Goal: Transaction & Acquisition: Purchase product/service

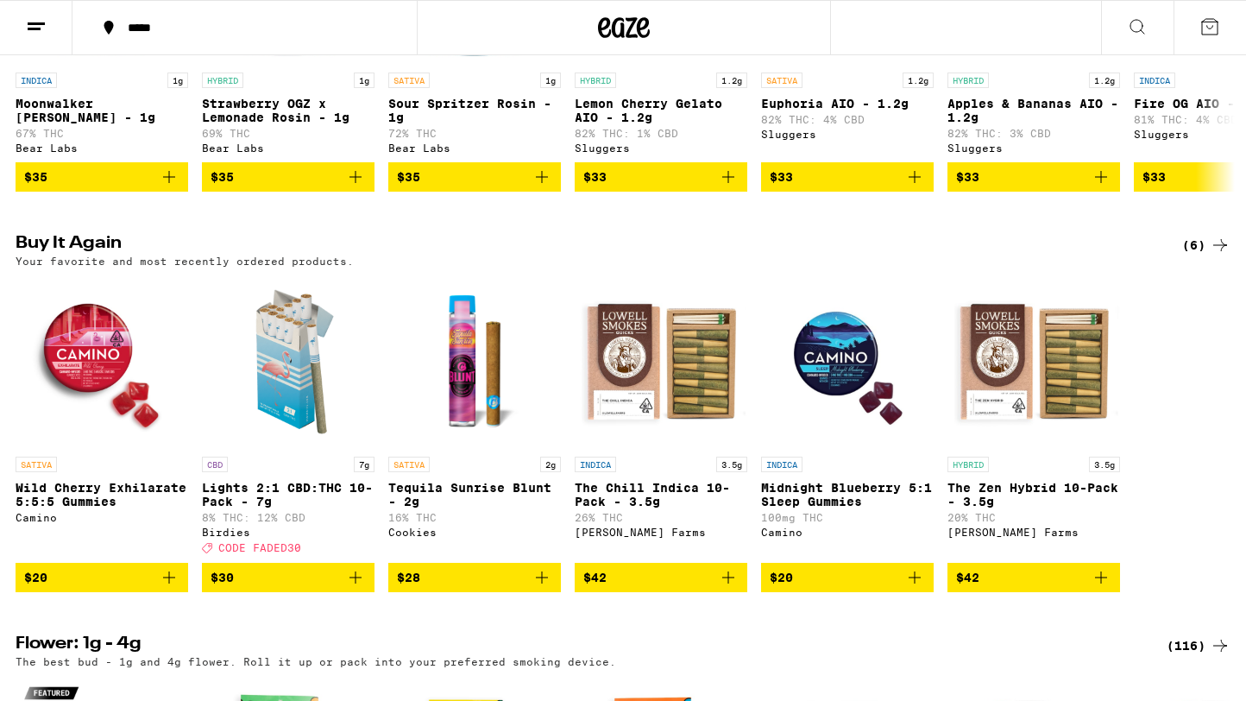
click at [172, 588] on icon "Add to bag" at bounding box center [169, 577] width 21 height 21
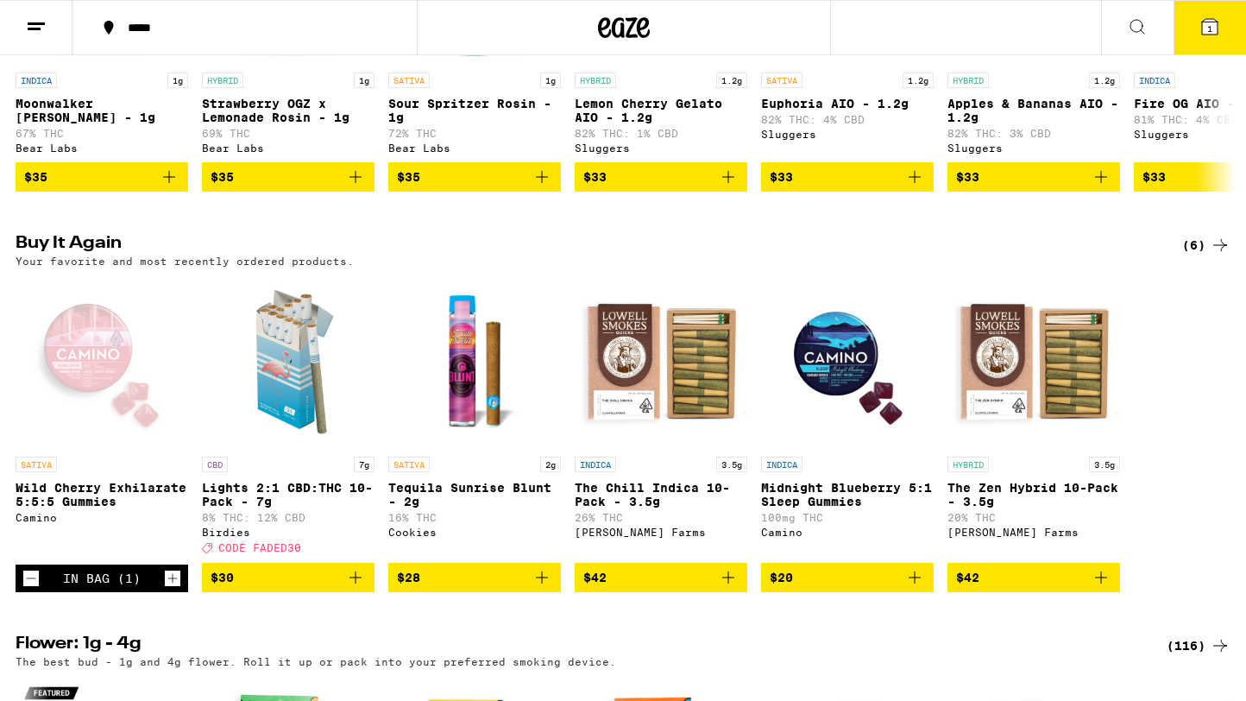
scroll to position [854, 0]
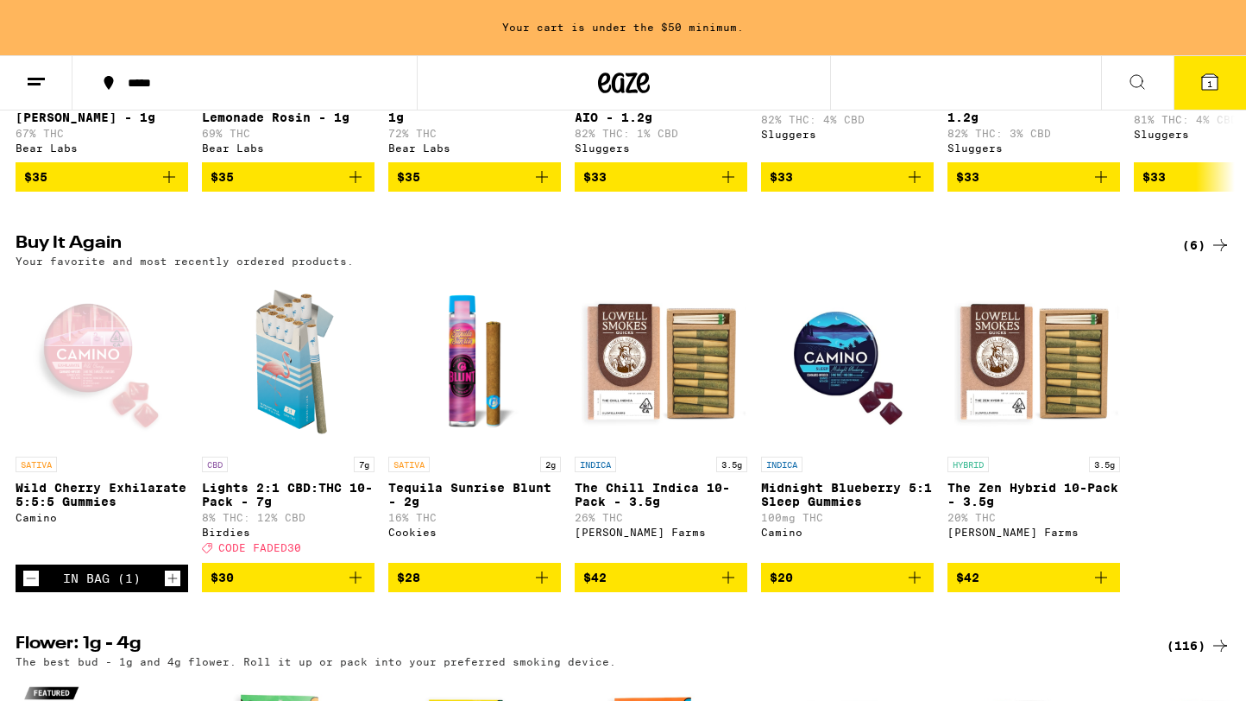
click at [356, 588] on icon "Add to bag" at bounding box center [355, 577] width 21 height 21
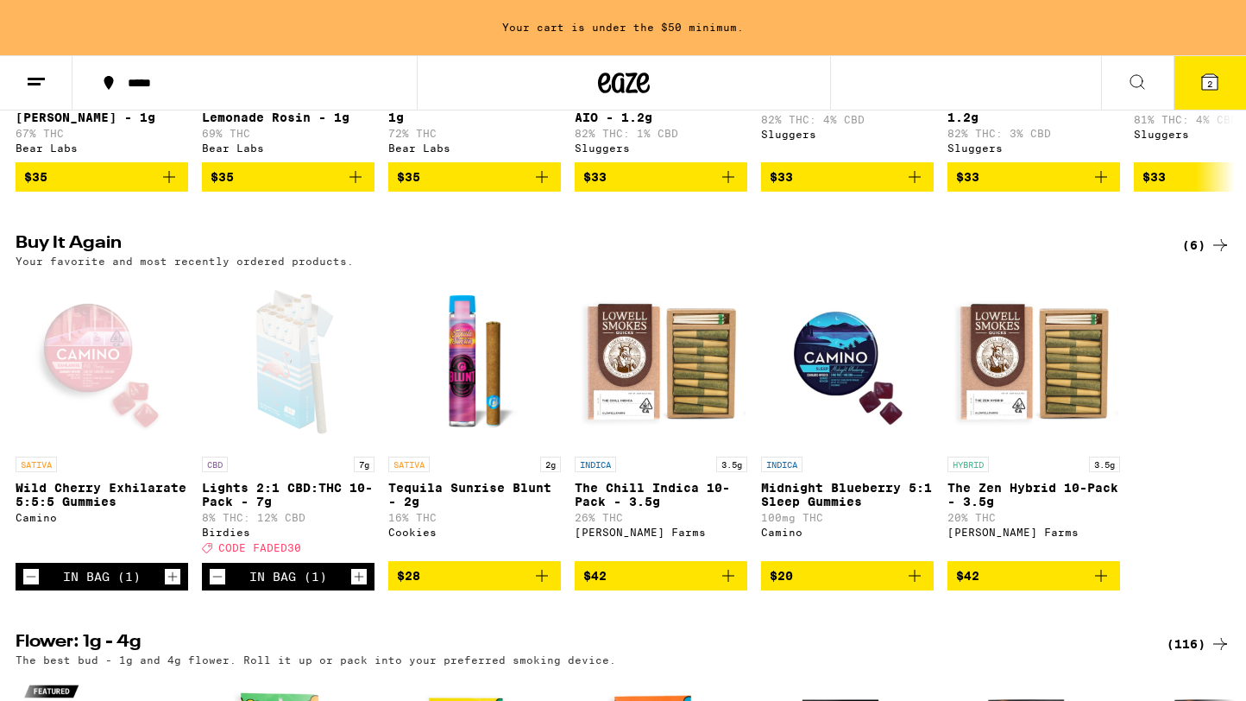
scroll to position [799, 0]
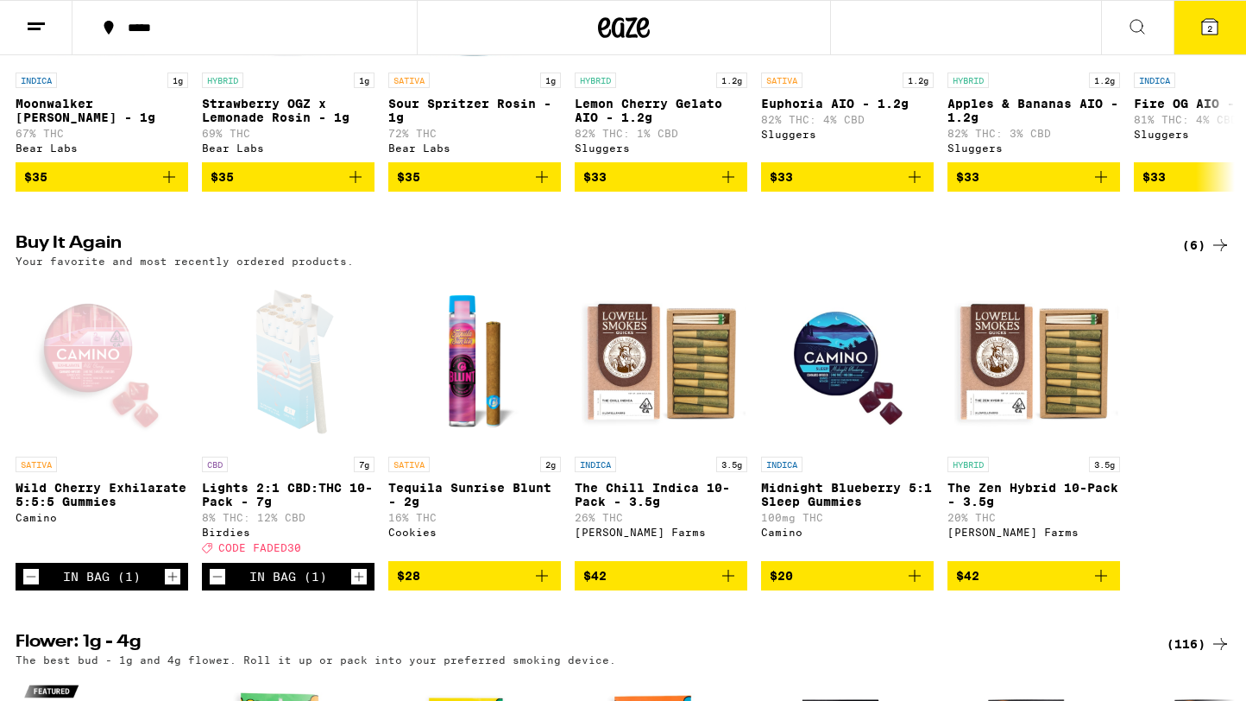
click at [541, 586] on icon "Add to bag" at bounding box center [542, 575] width 21 height 21
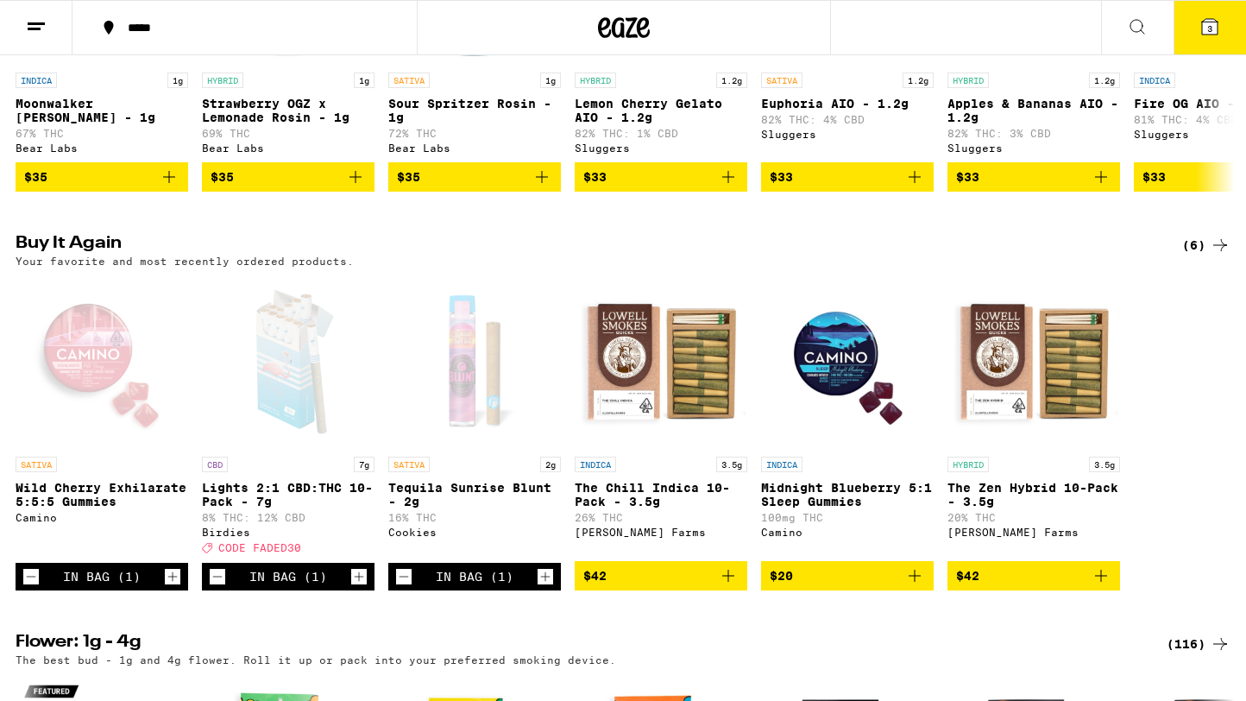
click at [362, 587] on icon "Increment" at bounding box center [359, 576] width 16 height 21
click at [1202, 33] on icon at bounding box center [1210, 27] width 16 height 16
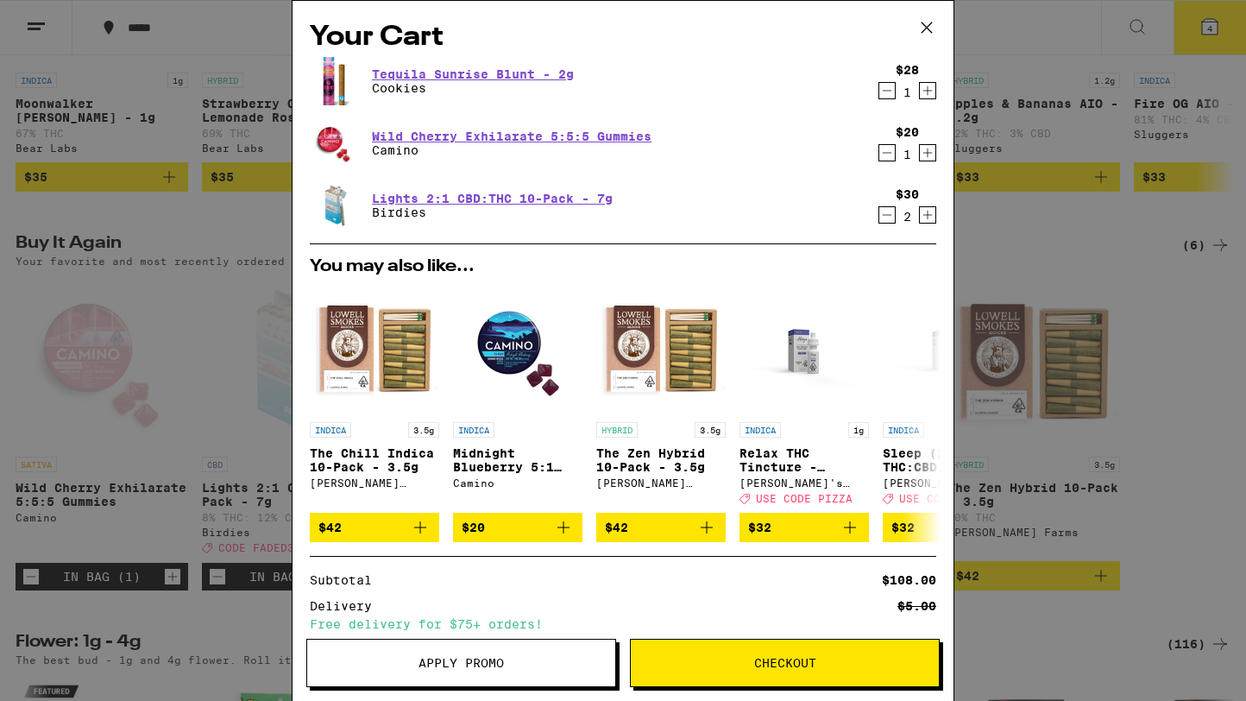
click at [532, 657] on span "Apply Promo" at bounding box center [461, 663] width 308 height 12
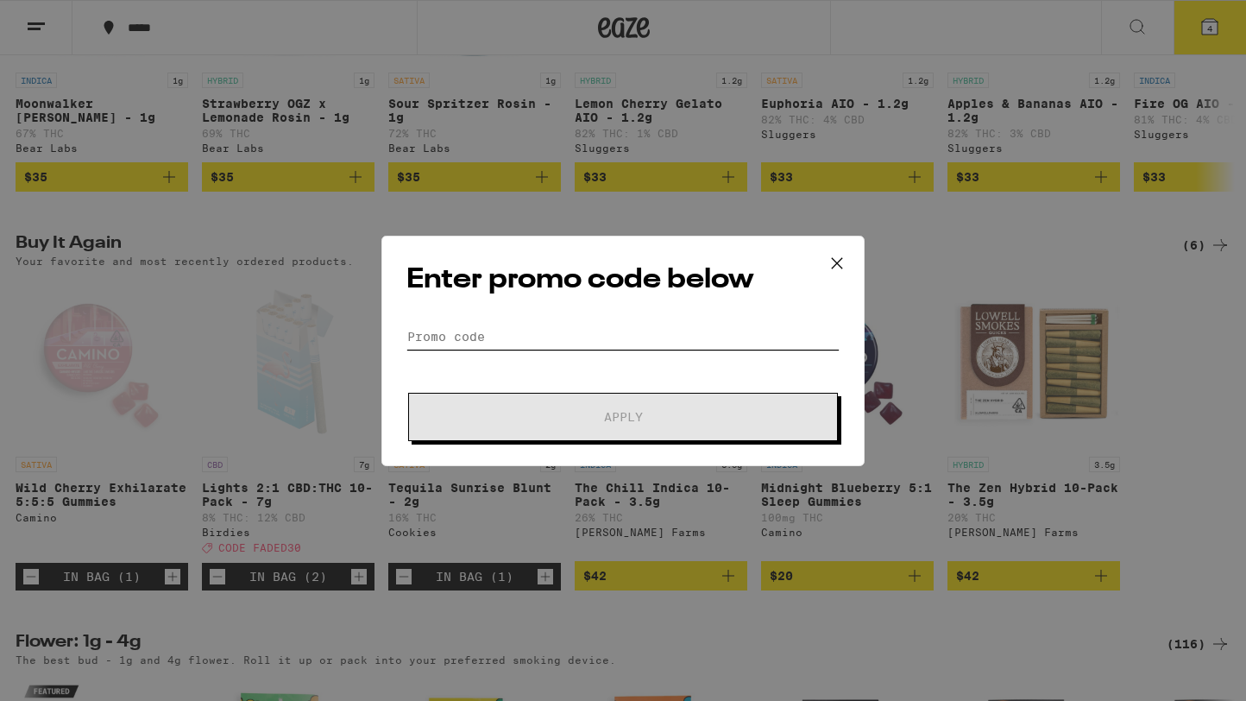
click at [531, 342] on input "Promo Code" at bounding box center [622, 337] width 433 height 26
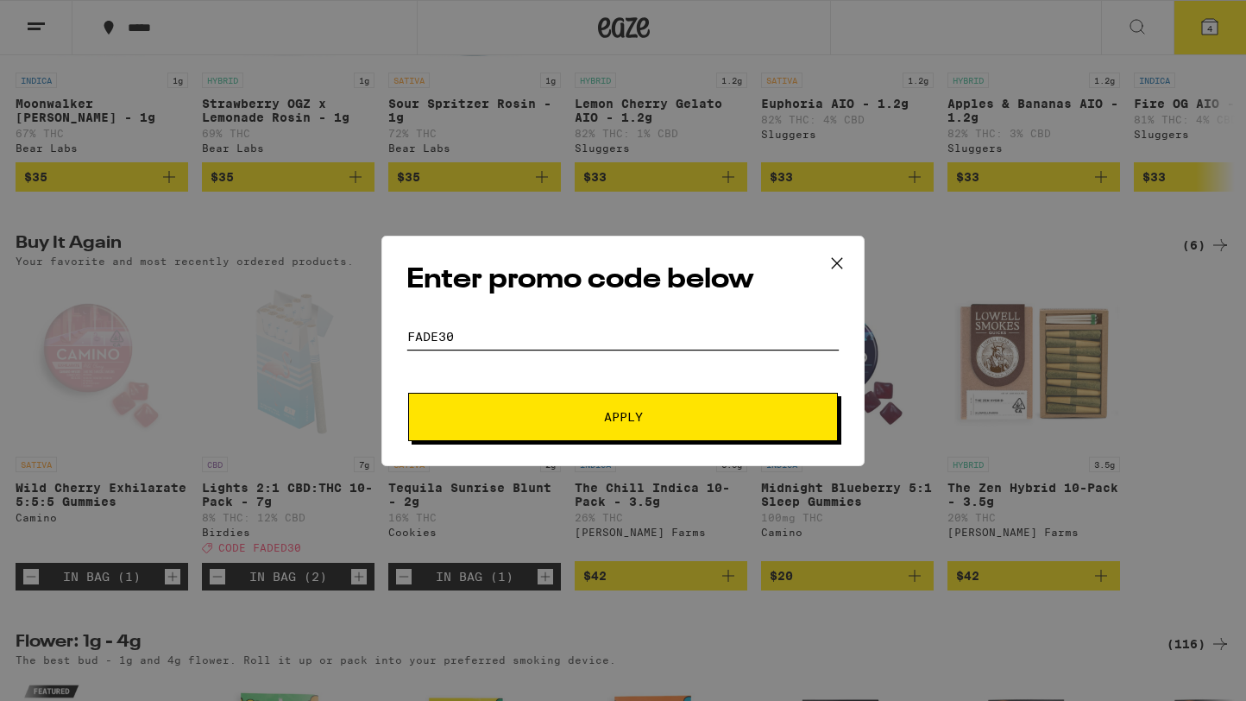
click at [408, 393] on button "Apply" at bounding box center [623, 417] width 430 height 48
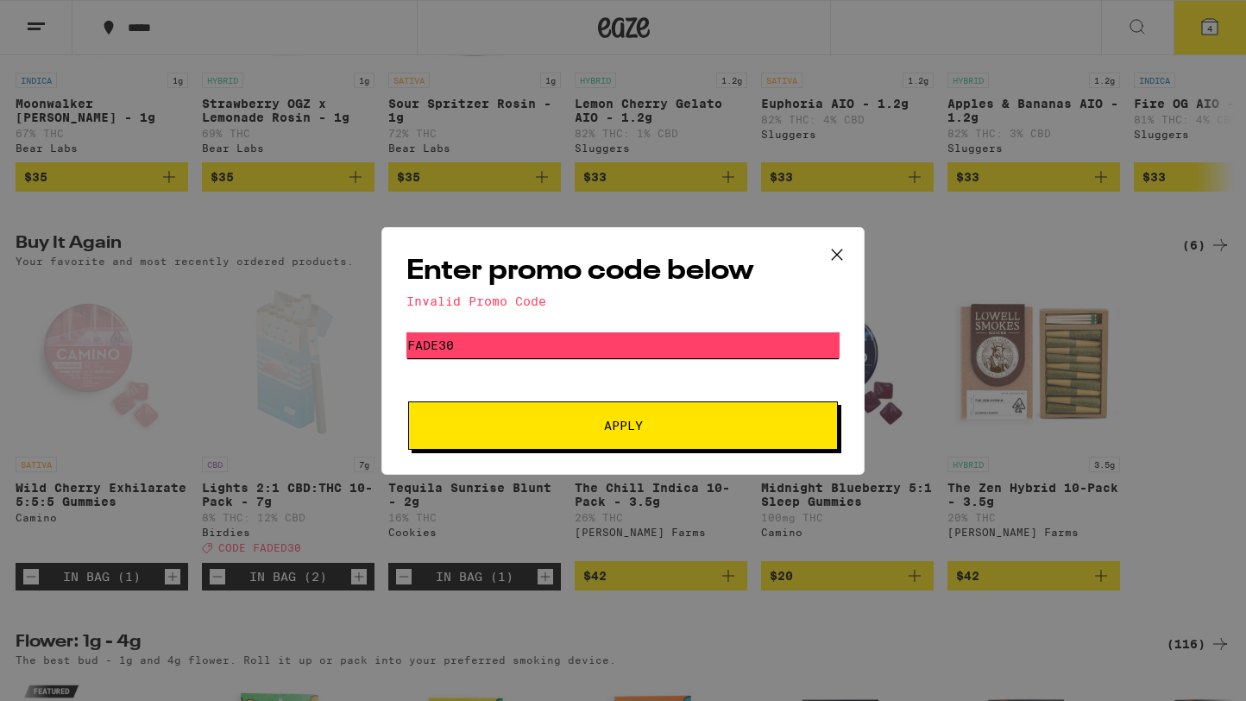
click at [442, 341] on input "FADE30" at bounding box center [622, 345] width 433 height 26
type input "FADED30"
click at [408, 401] on button "Apply" at bounding box center [623, 425] width 430 height 48
click at [545, 339] on input "FADED30" at bounding box center [622, 345] width 433 height 26
click at [828, 251] on icon at bounding box center [837, 255] width 26 height 26
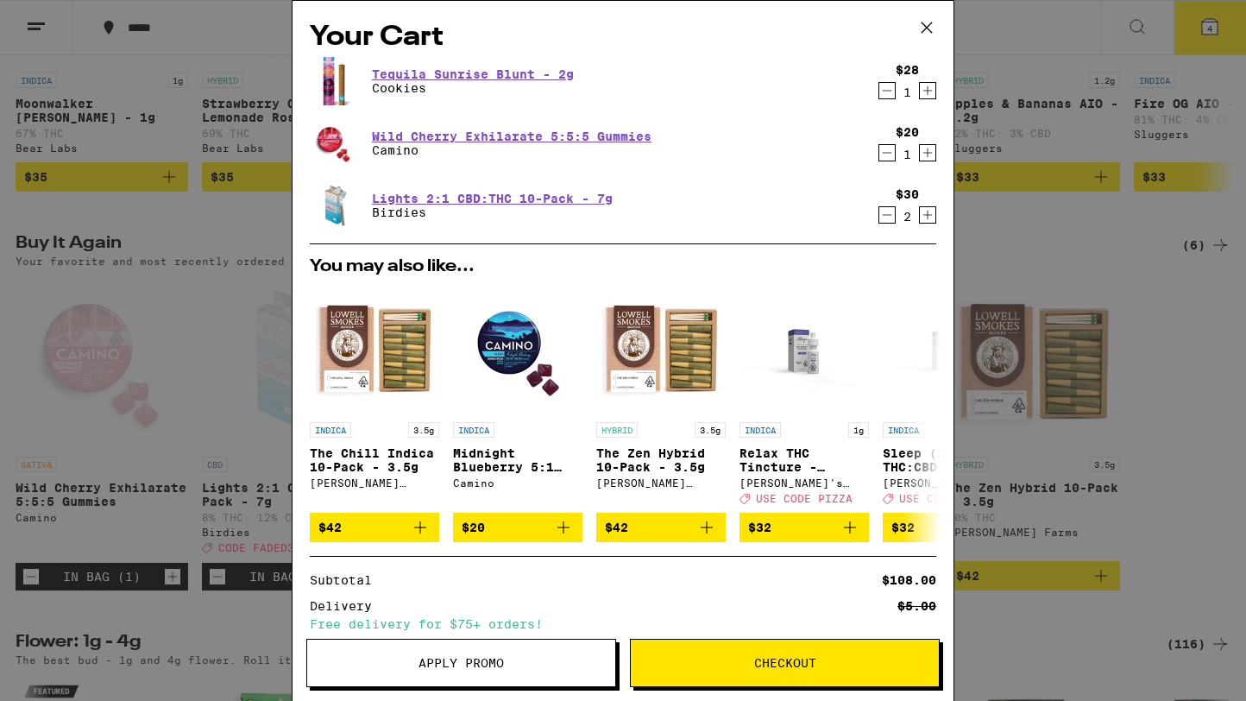
click at [496, 653] on button "Apply Promo" at bounding box center [461, 663] width 310 height 48
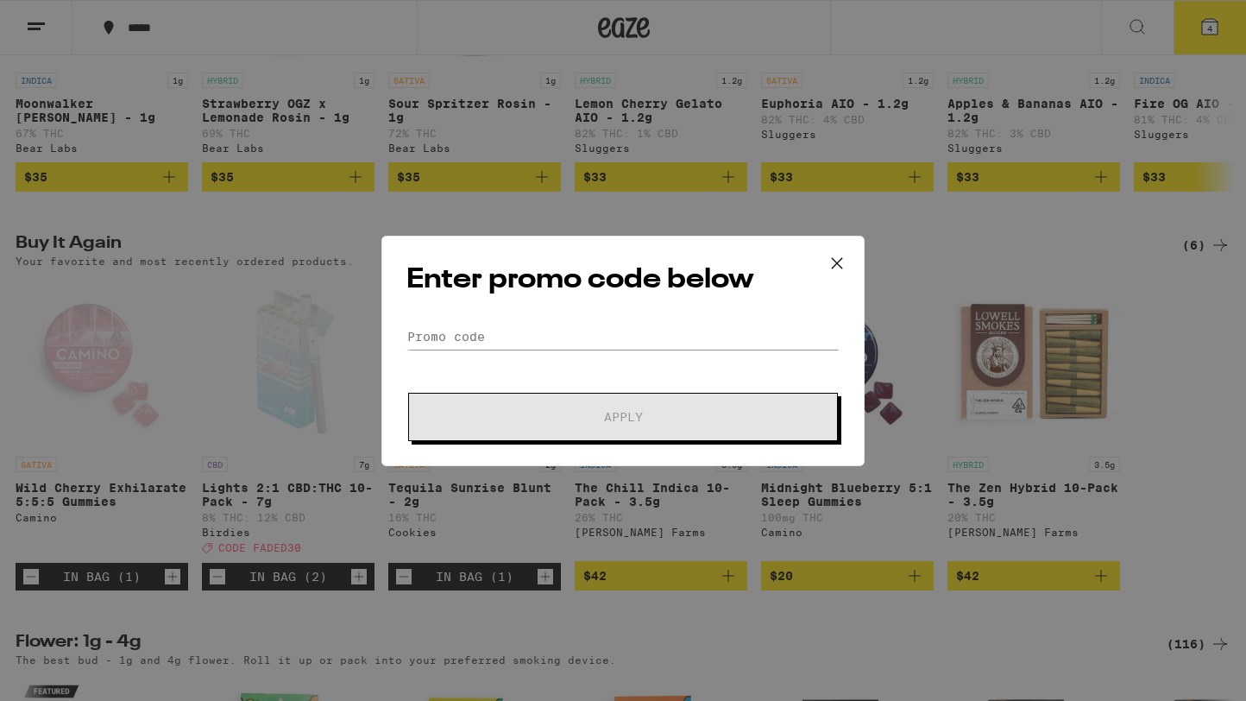
click at [640, 356] on form "Promo Code Apply" at bounding box center [622, 382] width 433 height 117
click at [639, 347] on input "Promo Code" at bounding box center [622, 337] width 433 height 26
type input "g"
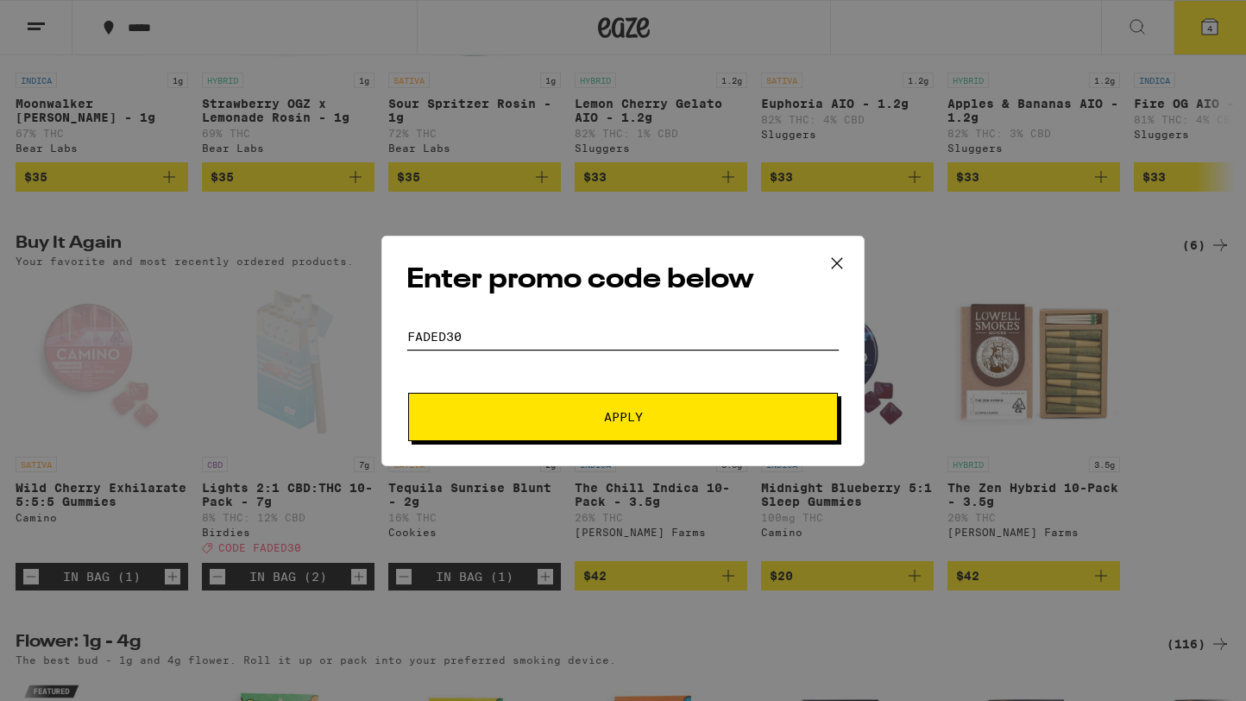
type input "faded30"
click at [408, 393] on button "Apply" at bounding box center [623, 417] width 430 height 48
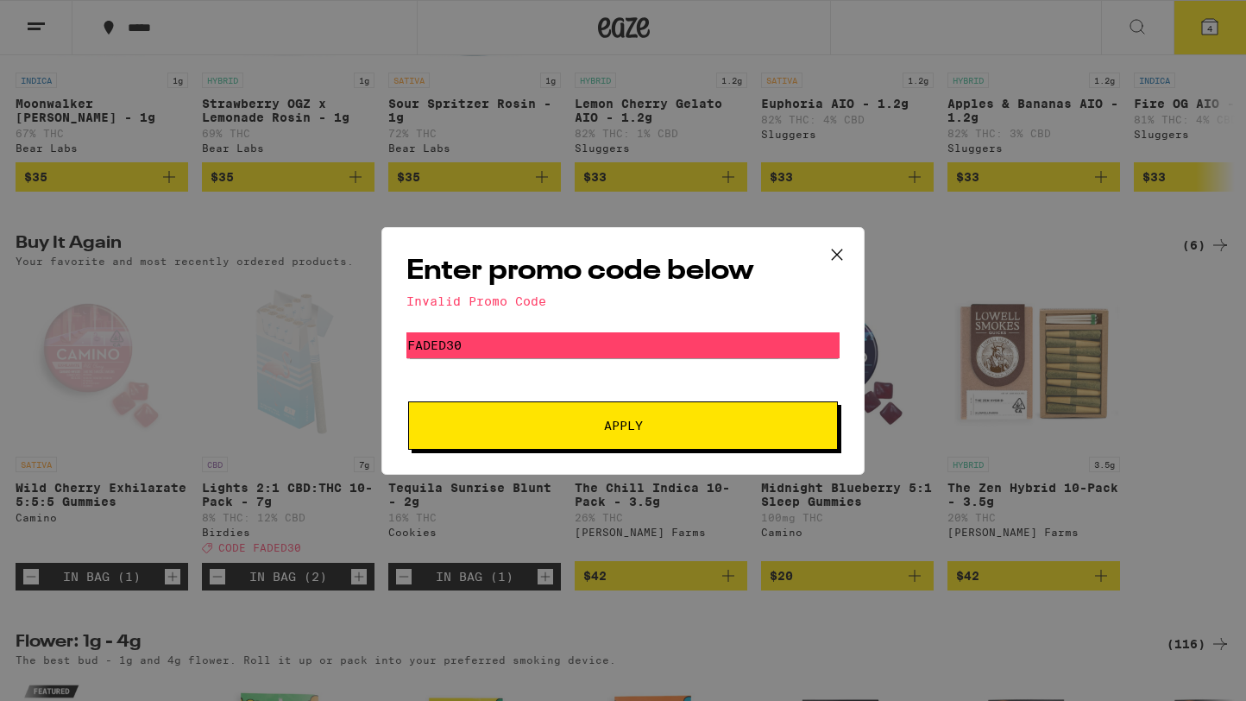
click at [838, 248] on icon at bounding box center [837, 255] width 26 height 26
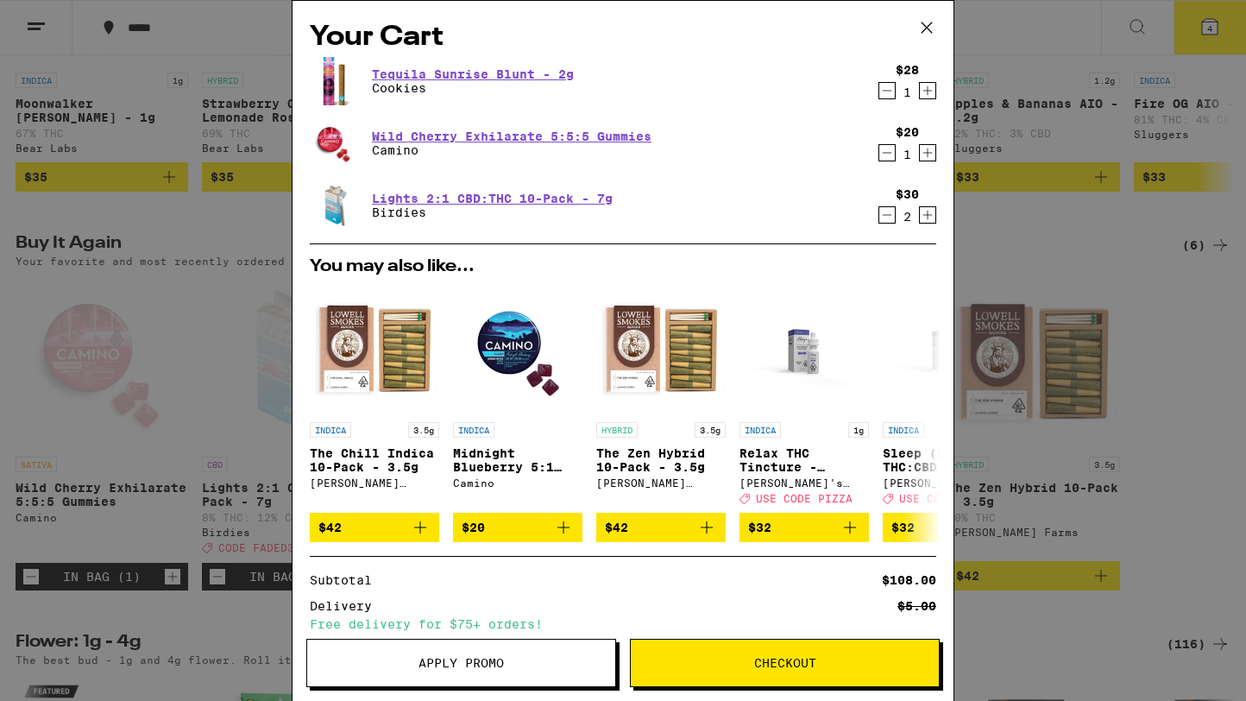
click at [702, 652] on button "Checkout" at bounding box center [785, 663] width 310 height 48
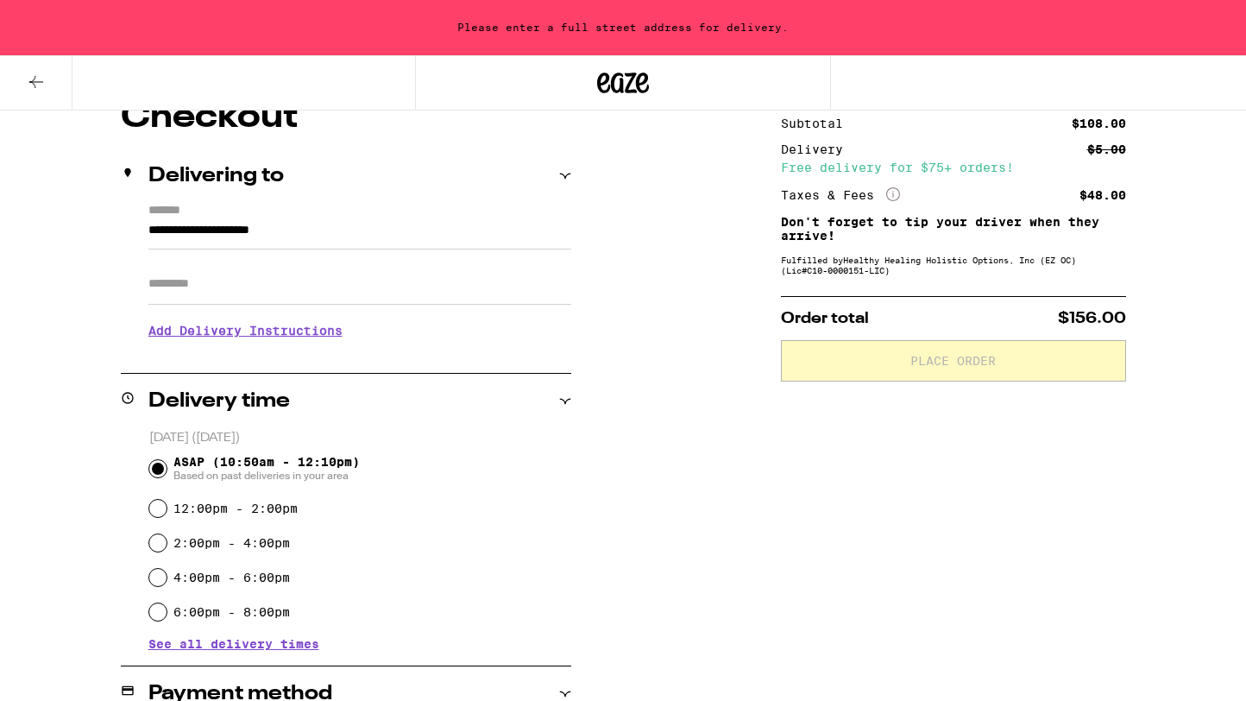
scroll to position [148, 0]
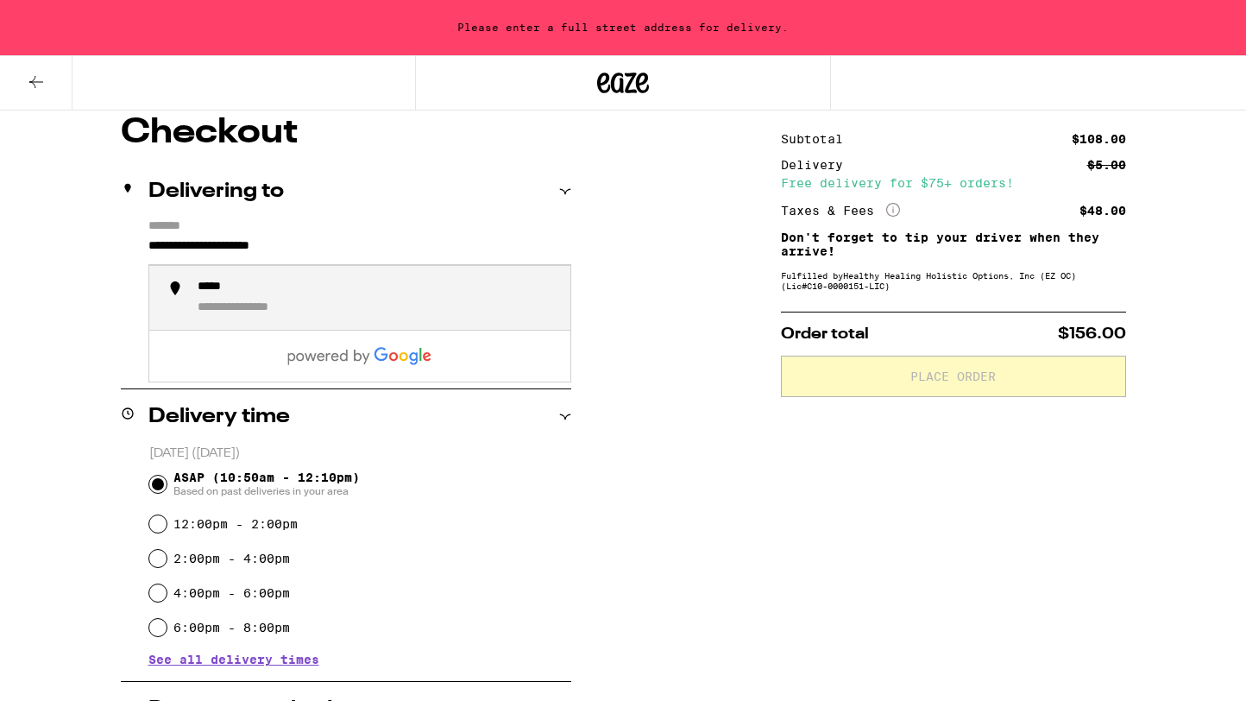
click at [274, 250] on input "**********" at bounding box center [359, 250] width 423 height 29
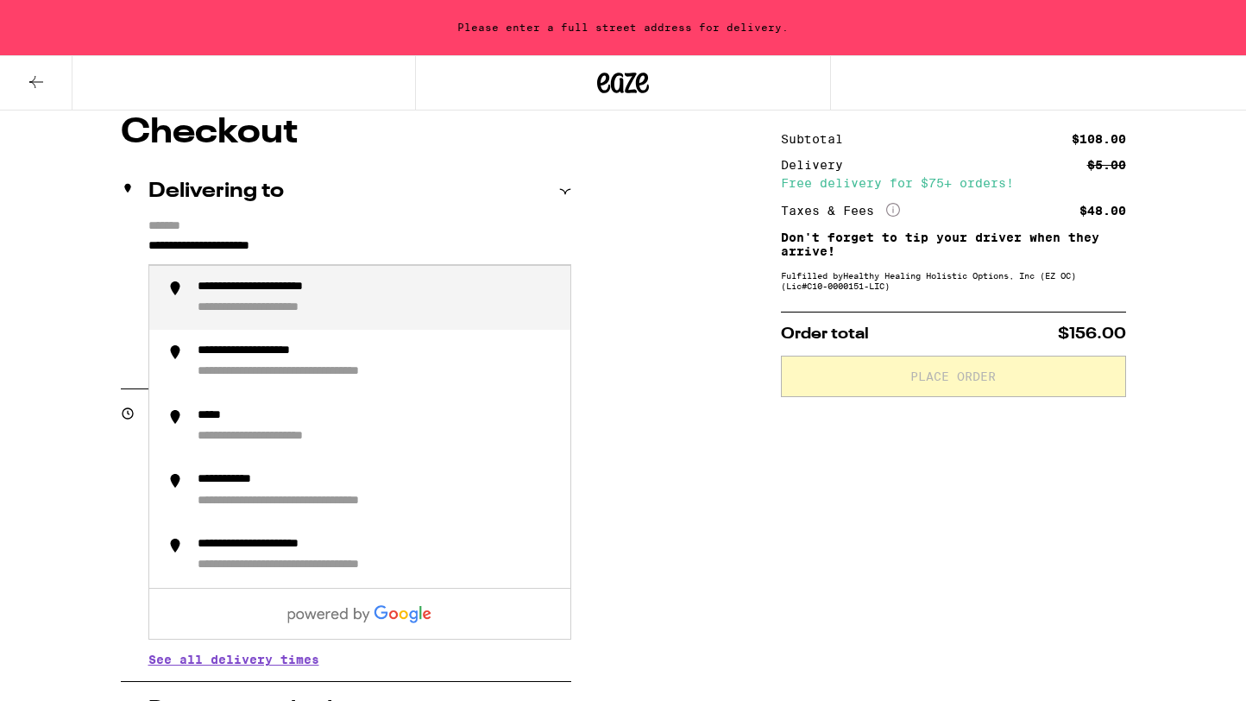
click at [274, 250] on input "**********" at bounding box center [359, 250] width 423 height 29
click at [282, 287] on div "**********" at bounding box center [315, 288] width 234 height 16
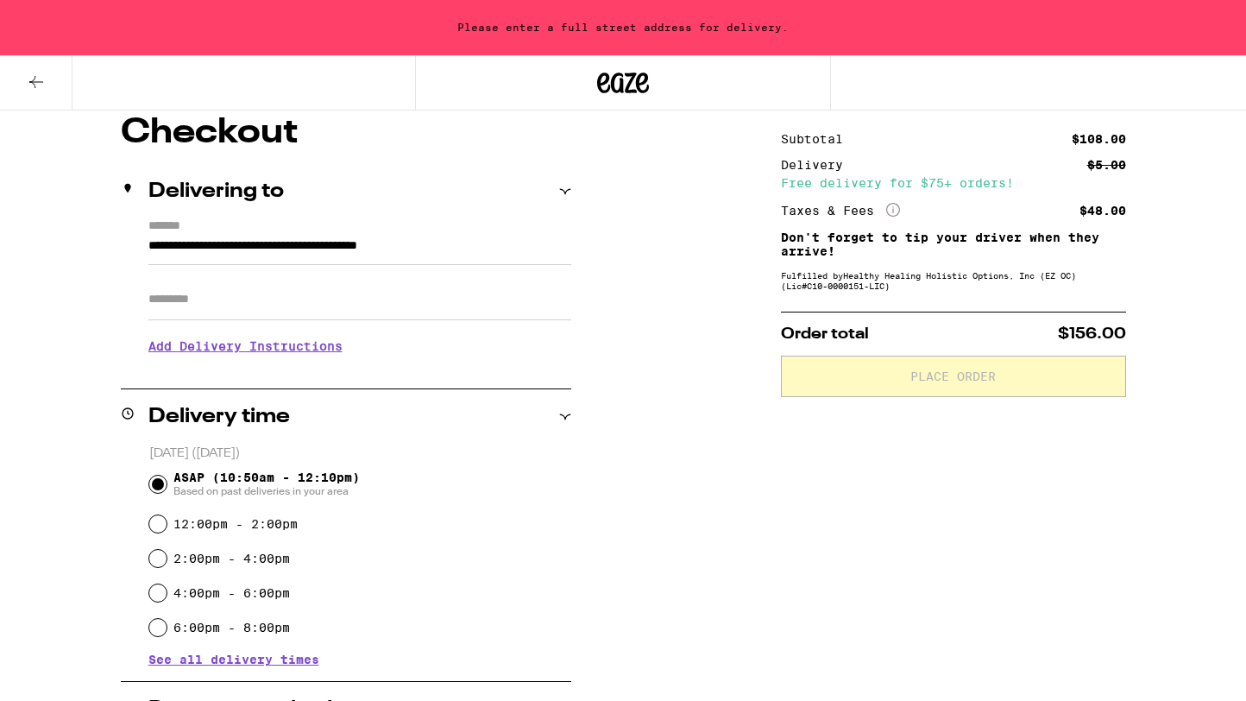
type input "**********"
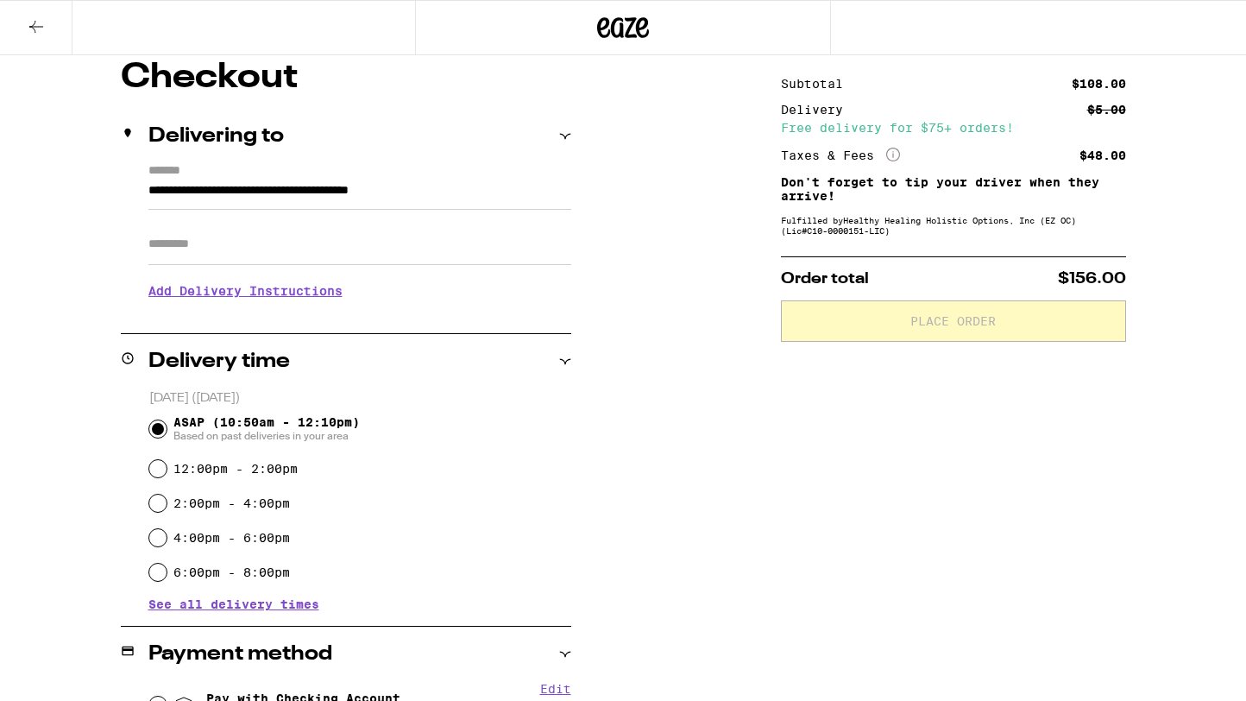
scroll to position [93, 0]
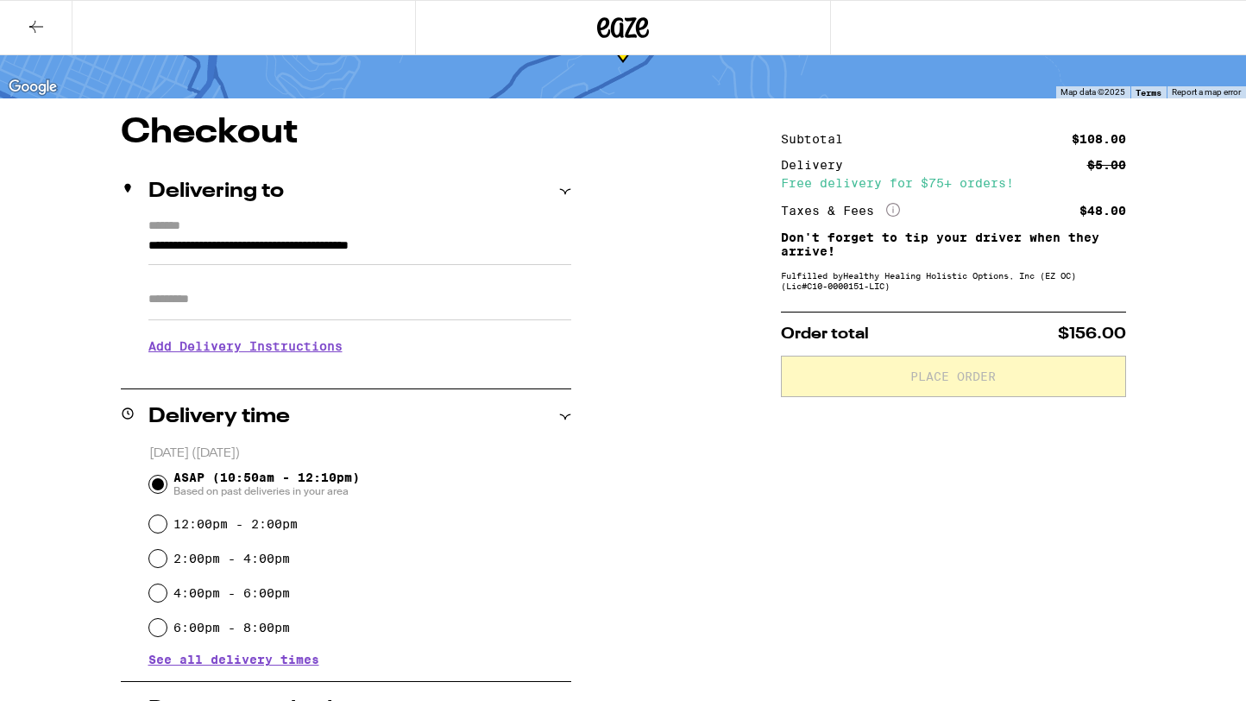
click at [243, 345] on h3 "Add Delivery Instructions" at bounding box center [359, 346] width 423 height 40
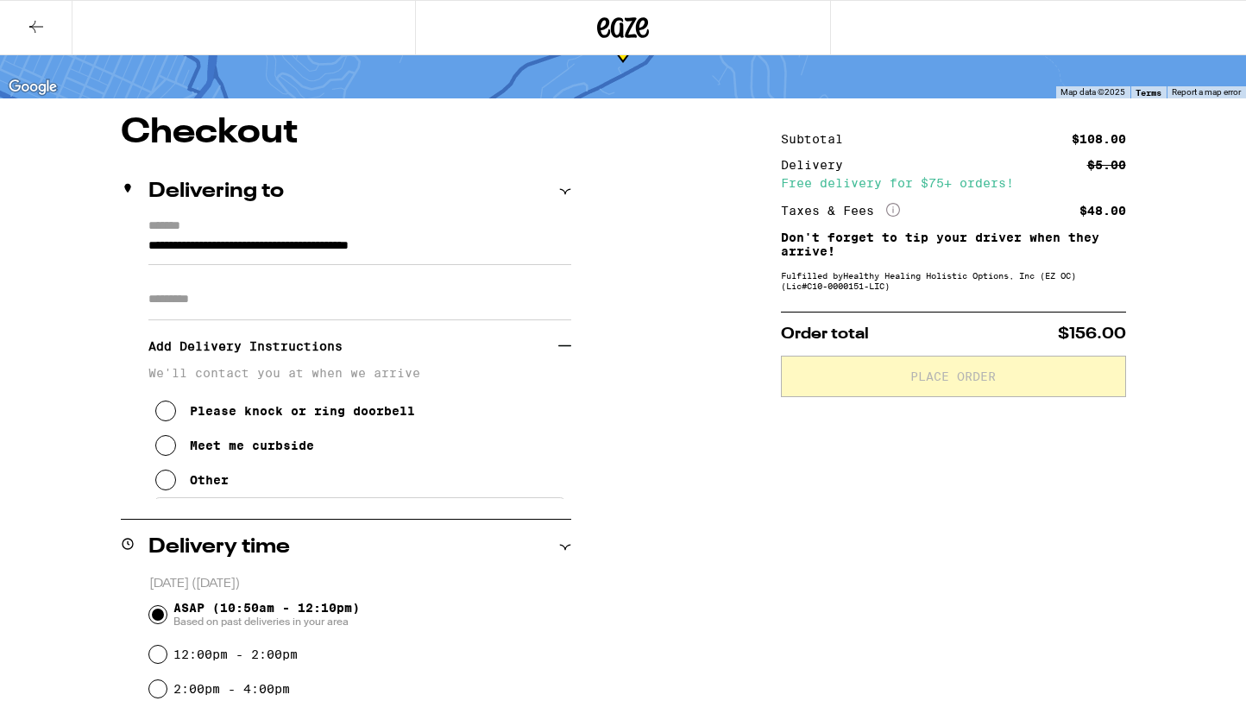
click at [218, 486] on div "Other" at bounding box center [209, 480] width 39 height 14
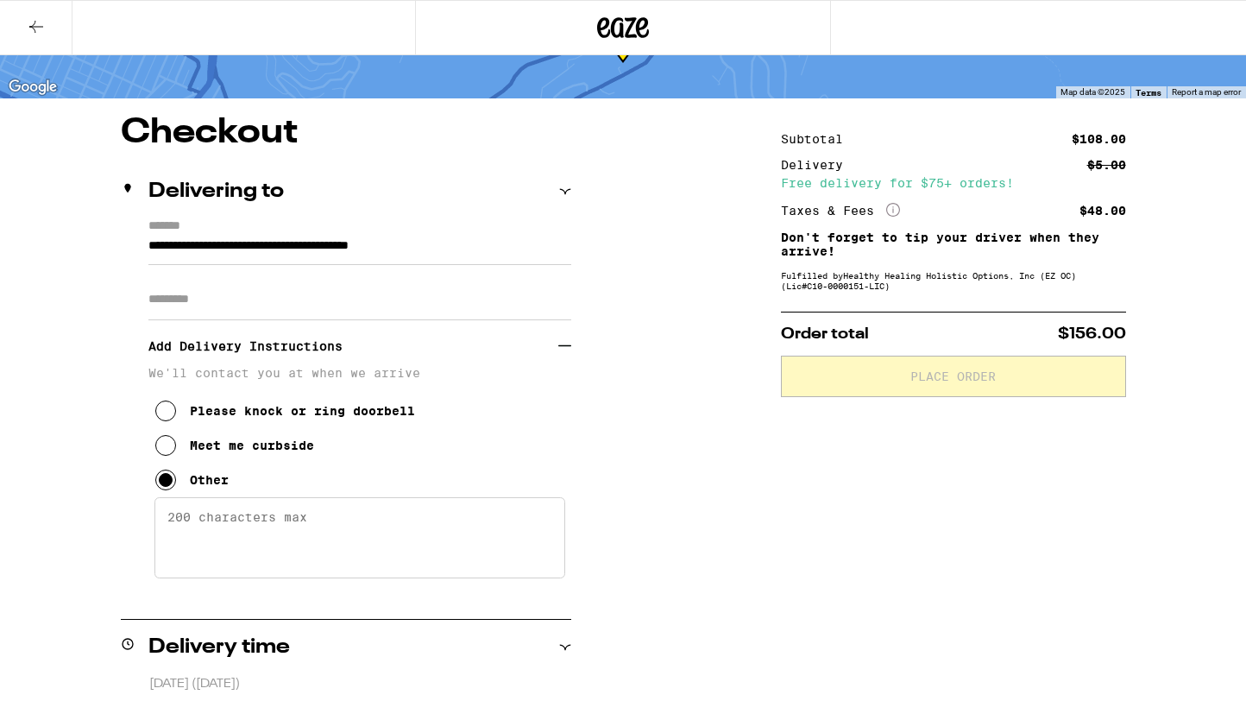
click at [261, 538] on textarea "Enter any other delivery instructions you want driver to know" at bounding box center [359, 537] width 411 height 81
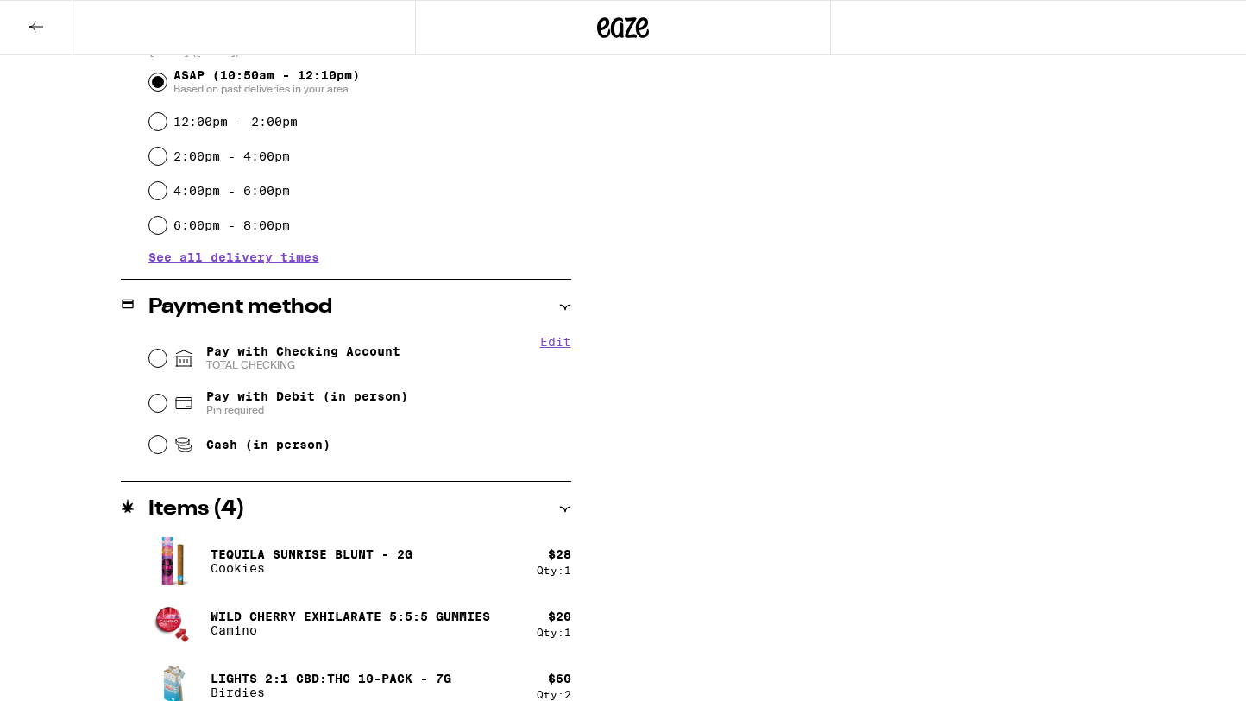
scroll to position [749, 0]
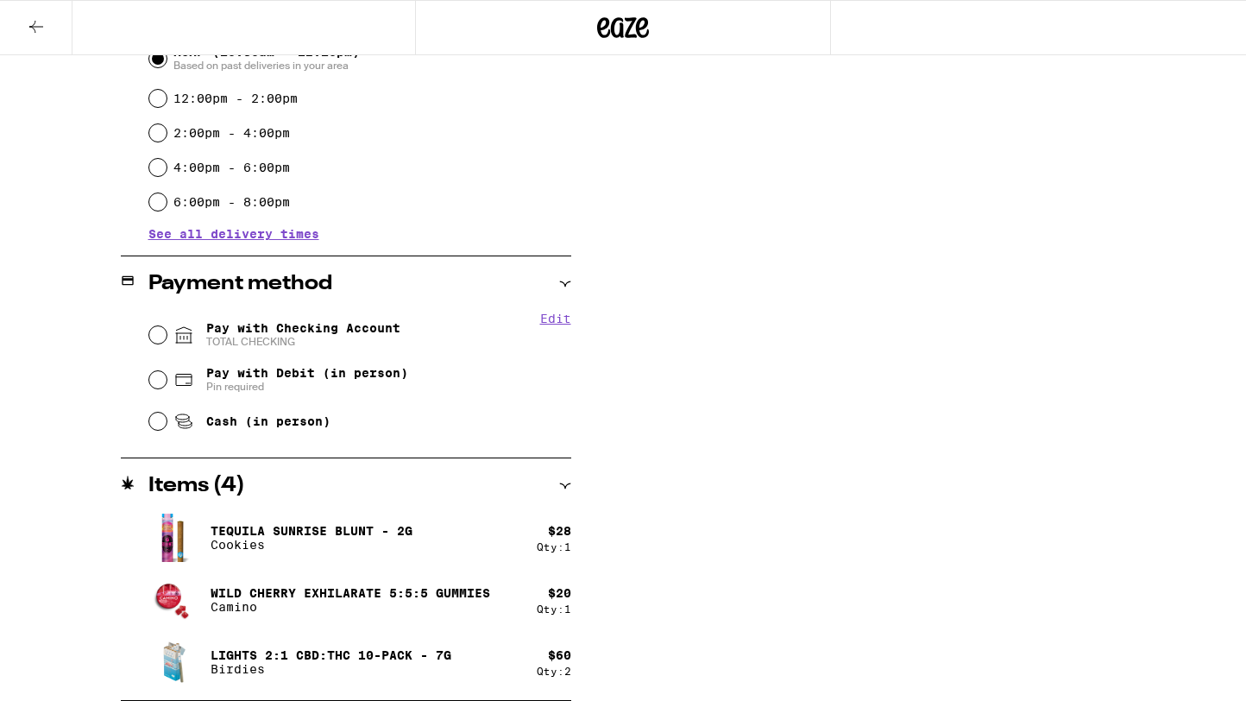
type textarea "Gate code 4283"
click at [224, 332] on span "Pay with Checking Account TOTAL CHECKING" at bounding box center [303, 335] width 194 height 28
click at [167, 332] on input "Pay with Checking Account TOTAL CHECKING" at bounding box center [157, 334] width 17 height 17
radio input "true"
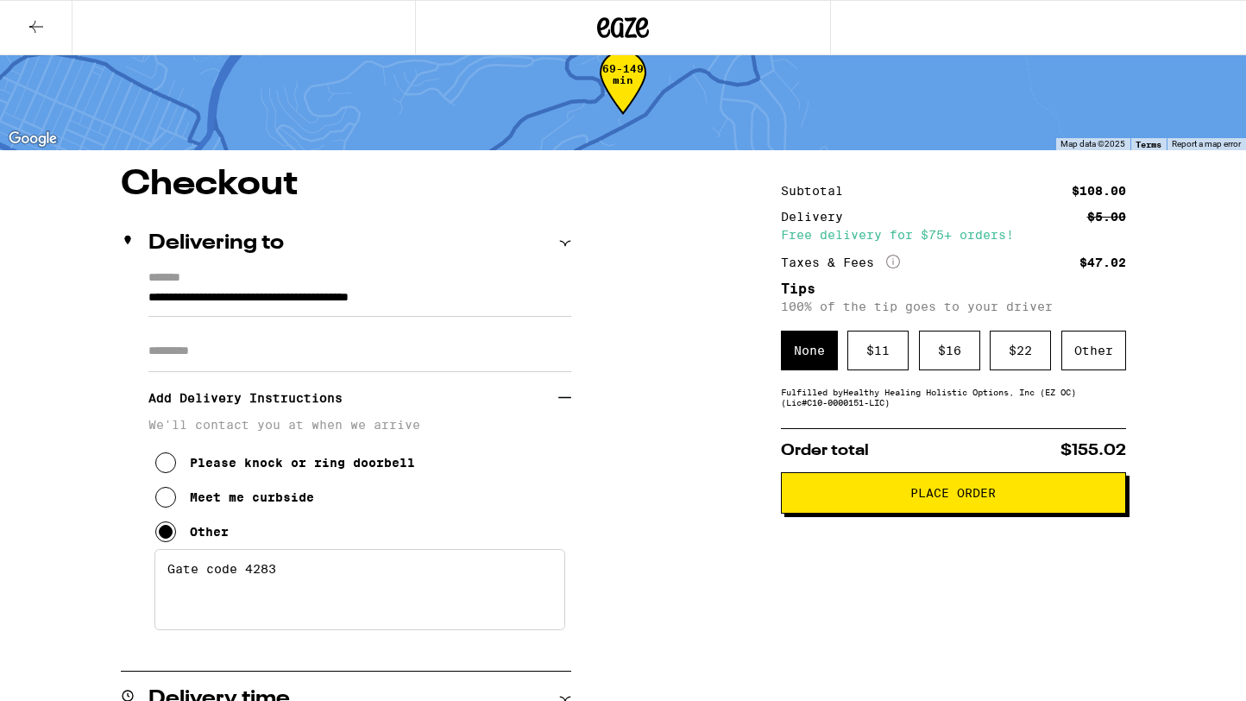
scroll to position [42, 0]
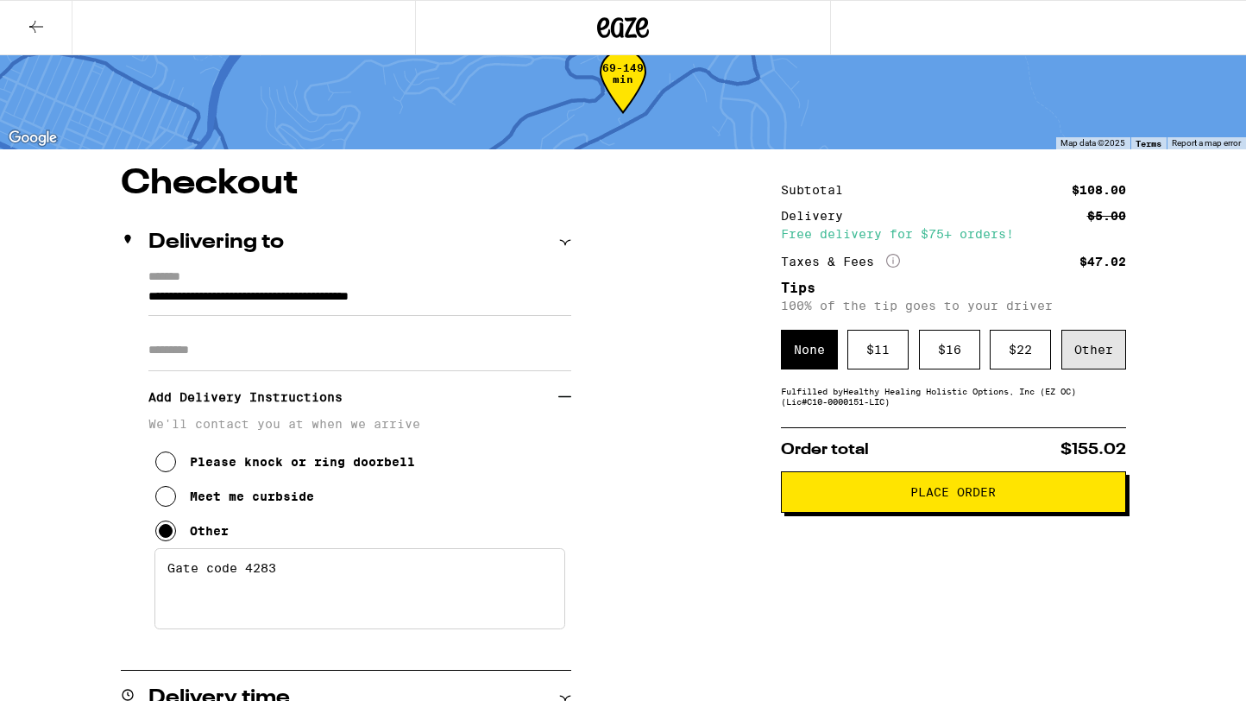
click at [1101, 351] on div "Other" at bounding box center [1093, 350] width 65 height 40
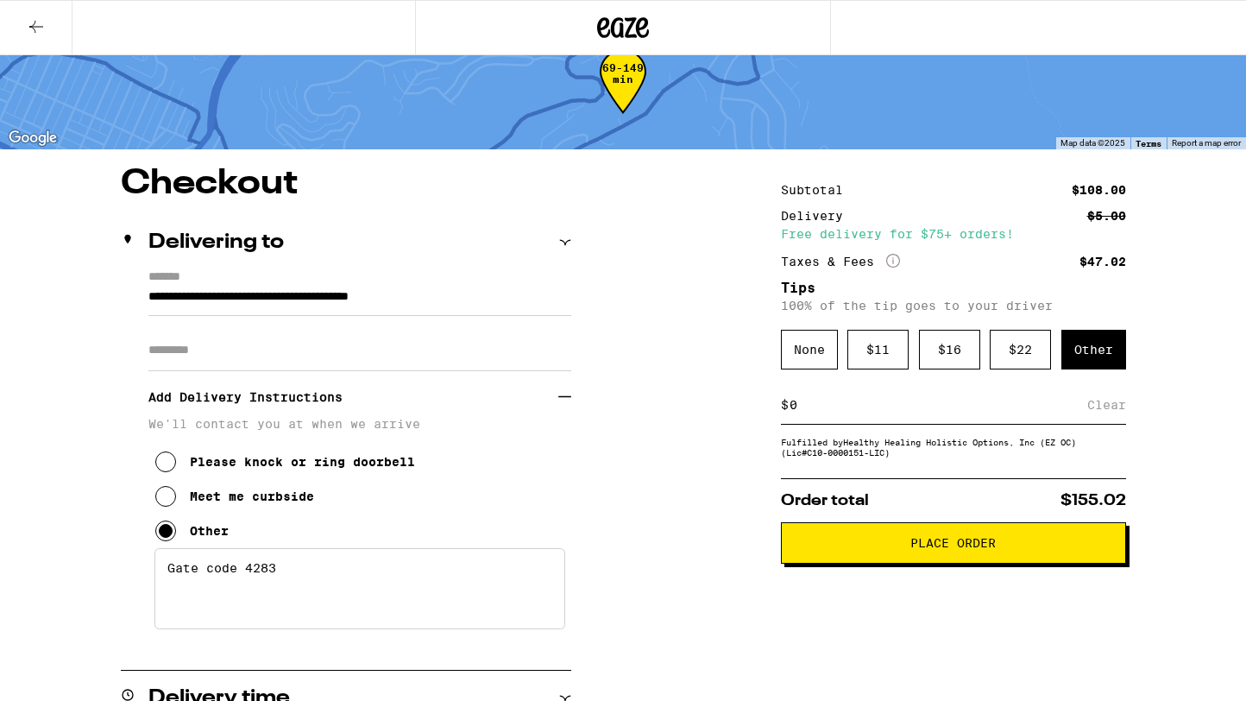
type input "5"
type input "7"
click at [1117, 406] on div "Save" at bounding box center [1110, 405] width 31 height 38
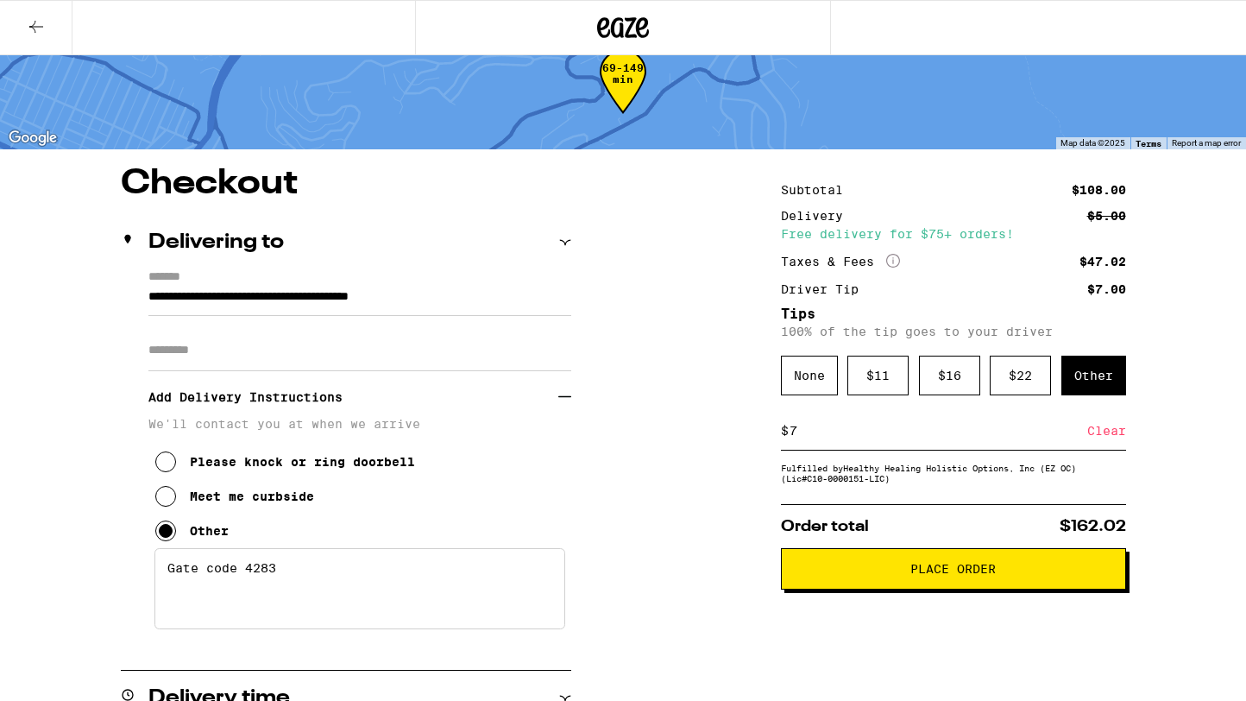
click at [910, 575] on span "Place Order" at bounding box center [952, 569] width 85 height 12
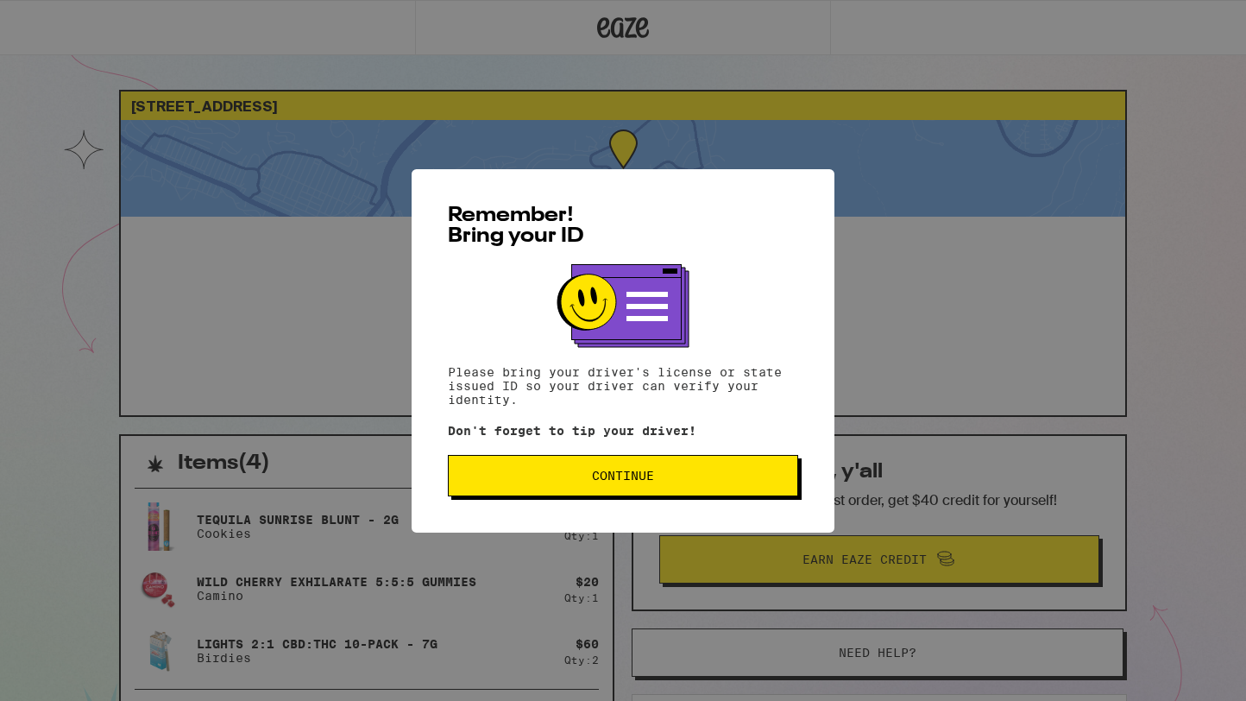
click at [647, 475] on span "Continue" at bounding box center [623, 475] width 62 height 12
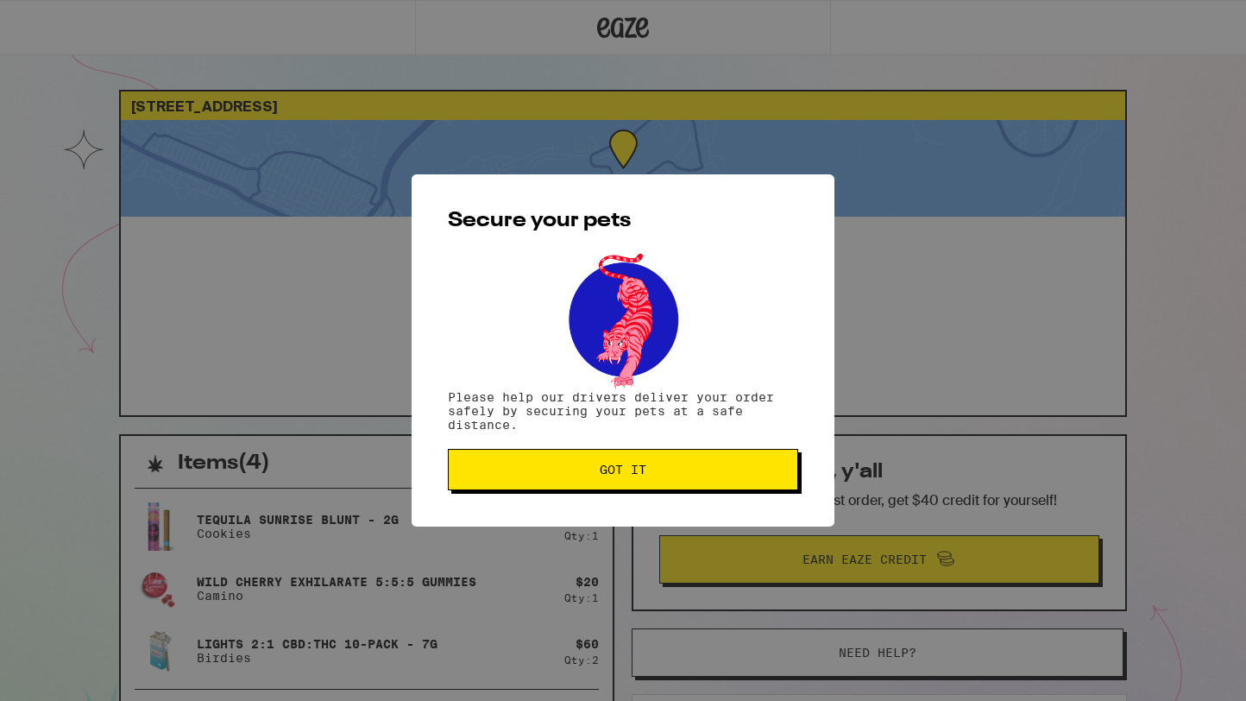
click at [645, 475] on span "Got it" at bounding box center [623, 469] width 47 height 12
